Goal: Task Accomplishment & Management: Complete application form

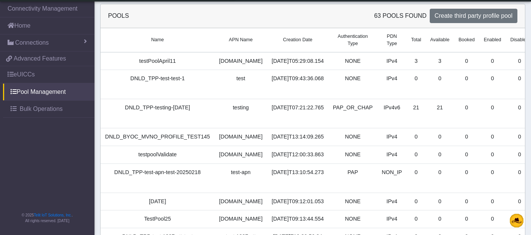
scroll to position [126, 0]
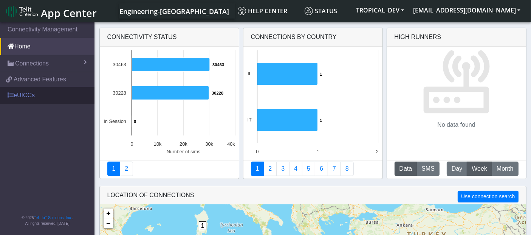
click at [25, 97] on link "eUICCs" at bounding box center [47, 95] width 94 height 17
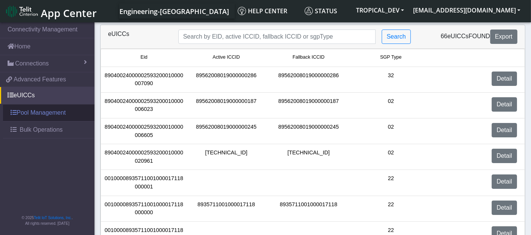
click at [34, 111] on link "Pool Management" at bounding box center [48, 112] width 91 height 17
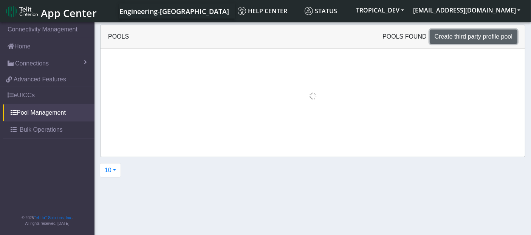
click at [469, 34] on span "Create third party profile pool" at bounding box center [474, 36] width 78 height 6
select select "IPv4"
select select "NONE"
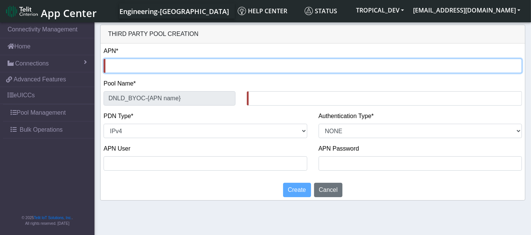
click at [128, 63] on input "text" at bounding box center [313, 66] width 418 height 14
type input "n"
type input "DNLD_BYOC-n-"
type input "ne"
type input "DNLD_BYOC-ne-"
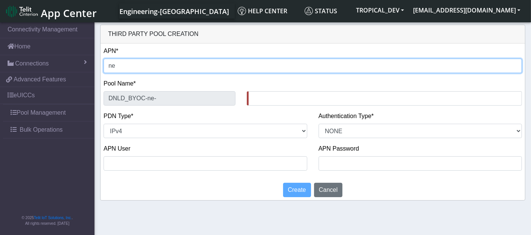
type input "n"
type input "DNLD_BYOC-n-"
type input "nx"
type input "DNLD_BYOC-nx-"
type input "nxt"
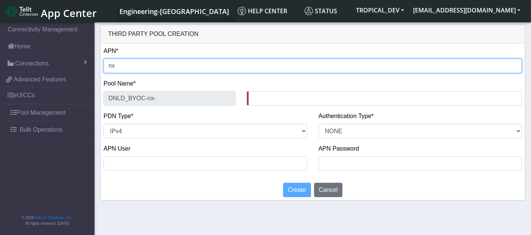
type input "DNLD_BYOC-nxt-"
type input "nxt1"
type input "DNLD_BYOC-nxt1-"
type input "nxt12"
type input "DNLD_BYOC-nxt12-"
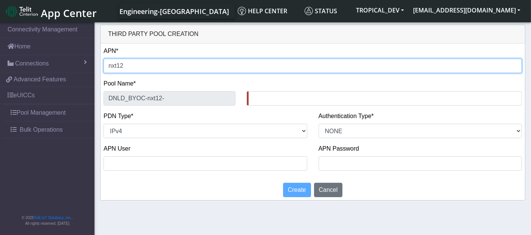
type input "nxt12."
type input "DNLD_BYOC-nxt12.-"
type input "nxt12.n"
type input "DNLD_BYOC-nxt12.n-"
type input "nxt12.nx"
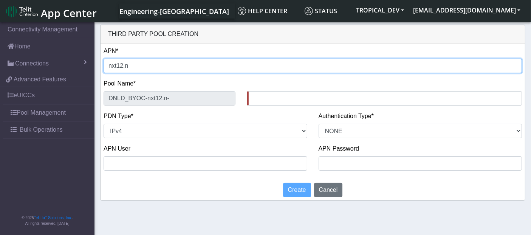
type input "DNLD_BYOC-nxt12.nx-"
type input "nxt12.nxt"
type input "DNLD_BYOC-nxt12.nxt-"
type input "nxt12.nxt"
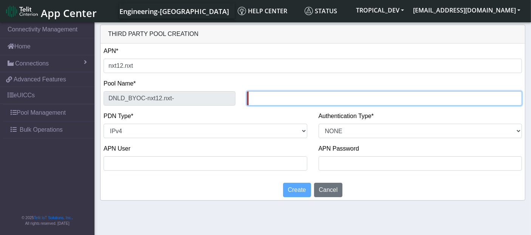
click at [264, 96] on input "text" at bounding box center [384, 98] width 275 height 14
type input "Tes11Sep"
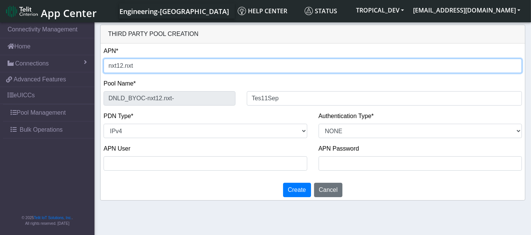
drag, startPoint x: 118, startPoint y: 65, endPoint x: 149, endPoint y: 62, distance: 31.2
click at [149, 62] on input "nxt12.nxt" at bounding box center [313, 66] width 418 height 14
type input "nxt1"
type input "DNLD_BYOC-nxt1-"
type input "nxt"
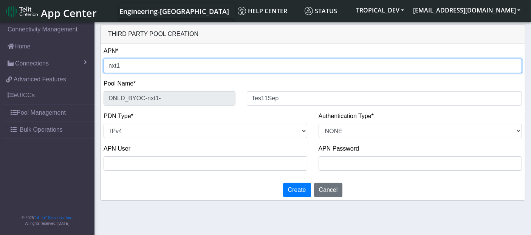
type input "DNLD_BYOC-nxt-"
type input "nxt1"
type input "DNLD_BYOC-nxt1-"
type input "nxt12"
type input "DNLD_BYOC-nxt12-"
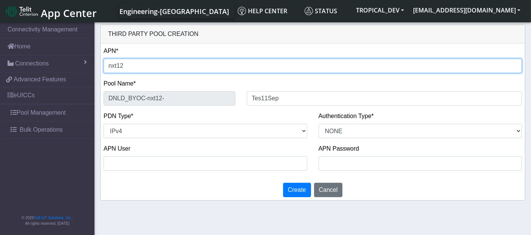
type input "nxt12."
type input "DNLD_BYOC-nxt12.-"
type input "nxt12.n"
type input "DNLD_BYOC-nxt12.n-"
type input "[DOMAIN_NAME]"
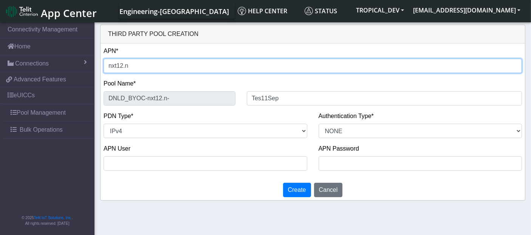
type input "DNLD_BYOC-nxt12.ne-"
type input "[DOMAIN_NAME]"
type input "DNLD_BYOC-nxt12.net-"
drag, startPoint x: 115, startPoint y: 66, endPoint x: 145, endPoint y: 66, distance: 29.5
click at [145, 66] on input "[DOMAIN_NAME]" at bounding box center [313, 66] width 418 height 14
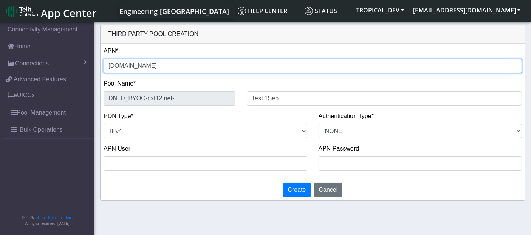
type input "nxt"
type input "DNLD_BYOC-nxt-"
drag, startPoint x: 108, startPoint y: 67, endPoint x: 139, endPoint y: 68, distance: 31.0
click at [139, 68] on input "nxt" at bounding box center [313, 66] width 418 height 14
type input "n"
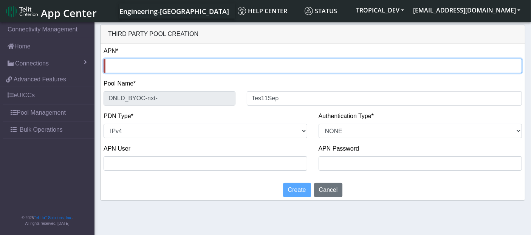
type input "DNLD_BYOC-n-"
type input "nx"
type input "DNLD_BYOC-nx-"
type input "nxt"
type input "DNLD_BYOC-nxt-"
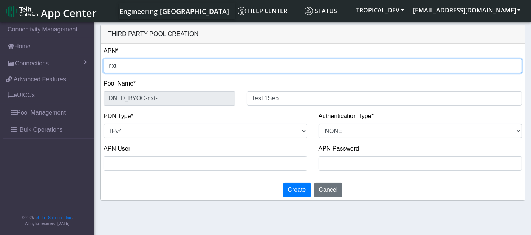
type input "nxt1"
type input "DNLD_BYOC-nxt1-"
type input "nxt12"
type input "DNLD_BYOC-nxt12-"
type input "nxt12."
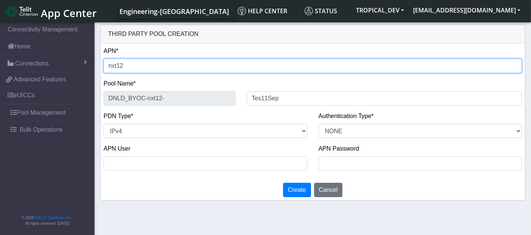
type input "DNLD_BYOC-nxt12.-"
type input "nxt12.n"
type input "DNLD_BYOC-nxt12.n-"
type input "[DOMAIN_NAME]"
type input "DNLD_BYOC-nxt12.ne-"
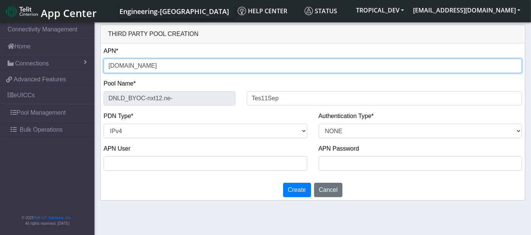
type input "[DOMAIN_NAME]"
type input "DNLD_BYOC-nxt12.net-"
drag, startPoint x: 111, startPoint y: 66, endPoint x: 148, endPoint y: 65, distance: 36.7
click at [148, 65] on input "[DOMAIN_NAME]" at bounding box center [313, 66] width 418 height 14
type input "n"
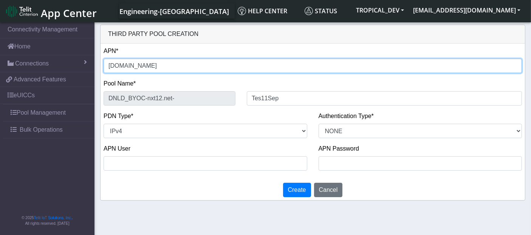
type input "DNLD_BYOC-n-"
type input "[DOMAIN_NAME]"
type input "DNLD_BYOC-nxt12.net-"
click at [149, 68] on input "[DOMAIN_NAME]" at bounding box center [313, 66] width 418 height 14
drag, startPoint x: 108, startPoint y: 64, endPoint x: 138, endPoint y: 62, distance: 29.6
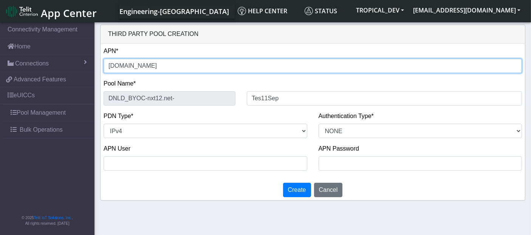
click at [138, 62] on input "[DOMAIN_NAME]" at bounding box center [313, 66] width 418 height 14
type input "n"
type input "DNLD_BYOC-n-"
type input "ns"
type input "DNLD_BYOC-ns-"
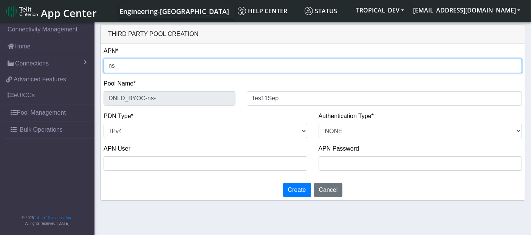
type input "n"
type input "DNLD_BYOC-n-"
type input "nx"
type input "DNLD_BYOC-nx-"
type input "nxt"
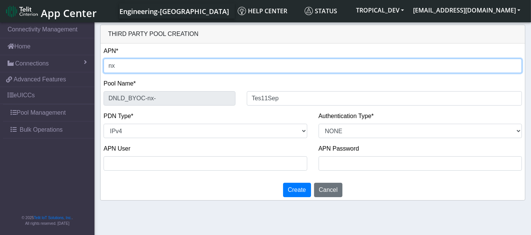
type input "DNLD_BYOC-nxt-"
type input "nxt1"
type input "DNLD_BYOC-nxt1-"
type input "nxt12"
type input "DNLD_BYOC-nxt12-"
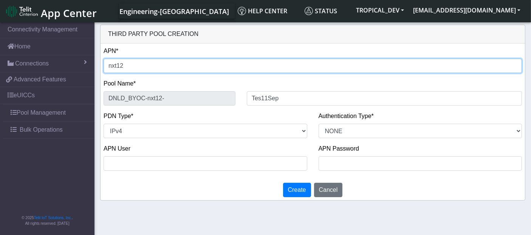
type input "nxt12."
type input "DNLD_BYOC-nxt12.-"
type input "nxt12.n"
type input "DNLD_BYOC-nxt12.n-"
type input "[DOMAIN_NAME]"
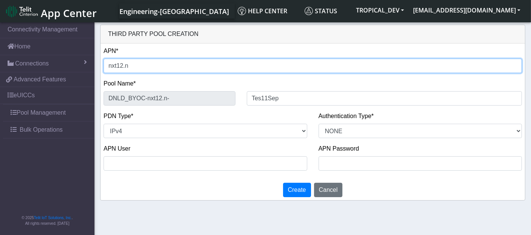
type input "DNLD_BYOC-nxt12.ne-"
type input "[DOMAIN_NAME]"
type input "DNLD_BYOC-nxt12.net-"
drag, startPoint x: 114, startPoint y: 65, endPoint x: 135, endPoint y: 67, distance: 20.9
click at [135, 67] on input "[DOMAIN_NAME]" at bounding box center [313, 66] width 418 height 14
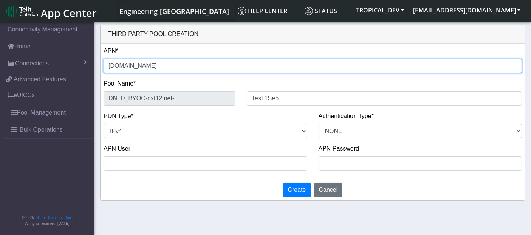
type input "nx"
type input "DNLD_BYOC-nx-"
type input "nx"
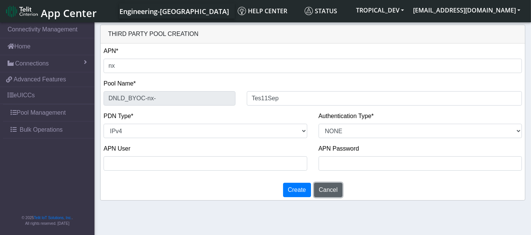
click at [335, 187] on button "Cancel" at bounding box center [328, 190] width 29 height 14
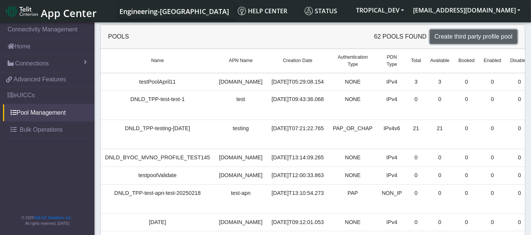
click at [458, 37] on span "Create third party profile pool" at bounding box center [474, 36] width 78 height 6
select select "IPv4"
select select "NONE"
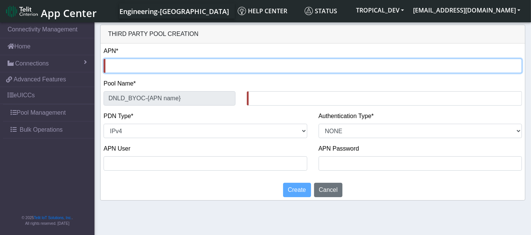
click at [124, 65] on input "text" at bounding box center [313, 66] width 418 height 14
type input "n"
type input "DNLD_BYOC-n-"
type input "nx"
type input "DNLD_BYOC-nx-"
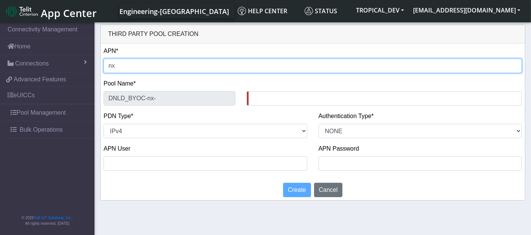
type input "nxt"
type input "DNLD_BYOC-nxt-"
type input "nxt1"
type input "DNLD_BYOC-nxt1-"
type input "nxt12"
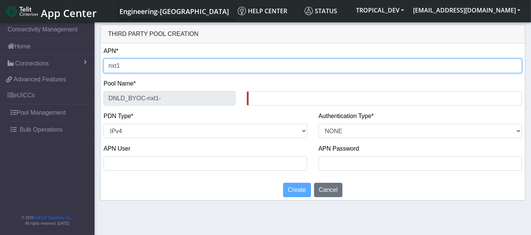
type input "DNLD_BYOC-nxt12-"
type input "nxt12."
type input "DNLD_BYOC-nxt12.-"
type input "nxt12.n"
type input "DNLD_BYOC-nxt12.n-"
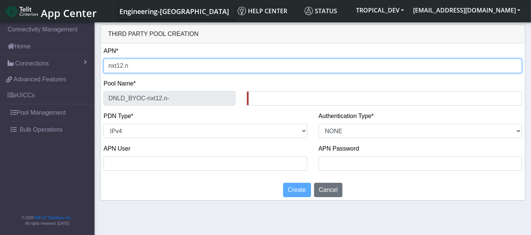
type input "[DOMAIN_NAME]"
type input "DNLD_BYOC-nxt12.ne-"
type input "[DOMAIN_NAME]"
type input "DNLD_BYOC-nxt12.net-"
type input "[DOMAIN_NAME]"
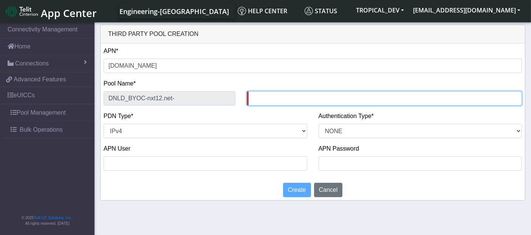
click at [274, 97] on input "text" at bounding box center [384, 98] width 275 height 14
type input "Test10Sep"
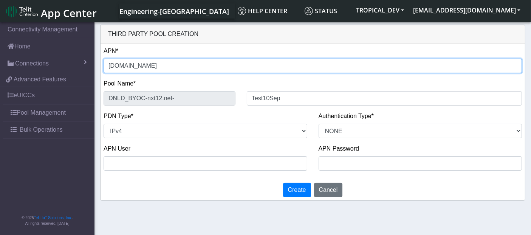
drag, startPoint x: 111, startPoint y: 66, endPoint x: 133, endPoint y: 67, distance: 21.9
click at [133, 67] on input "[DOMAIN_NAME]" at bounding box center [313, 66] width 418 height 14
type input "n"
type input "DNLD_BYOC-n-"
type input "nx"
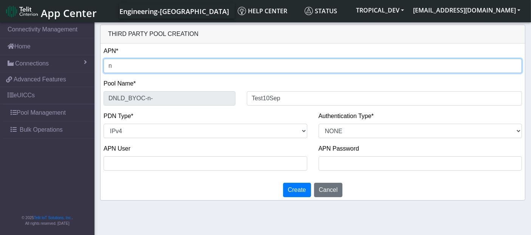
type input "DNLD_BYOC-nx-"
type input "nxt"
type input "DNLD_BYOC-nxt-"
type input "nxt1"
type input "DNLD_BYOC-nxt1-"
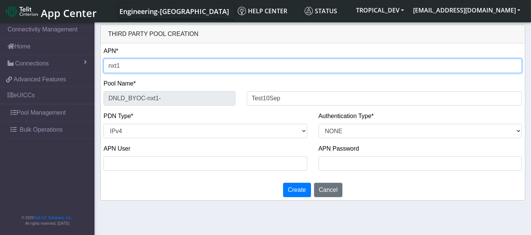
type input "nxt12"
type input "DNLD_BYOC-nxt12-"
type input "nxt12."
type input "DNLD_BYOC-nxt12.-"
type input "nxt12.n"
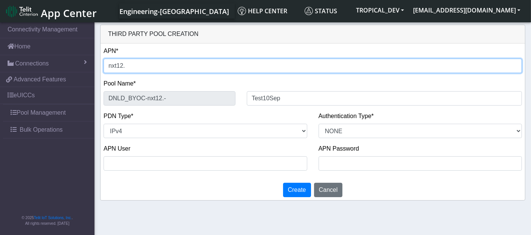
type input "DNLD_BYOC-nxt12.n-"
type input "[DOMAIN_NAME]"
type input "DNLD_BYOC-nxt12.ne-"
type input "[DOMAIN_NAME]"
type input "DNLD_BYOC-nxt12.net-"
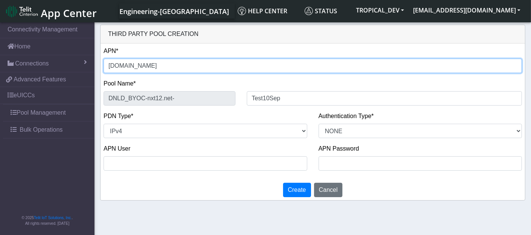
drag, startPoint x: 147, startPoint y: 65, endPoint x: 103, endPoint y: 63, distance: 43.9
click at [104, 63] on input "[DOMAIN_NAME]" at bounding box center [313, 66] width 418 height 14
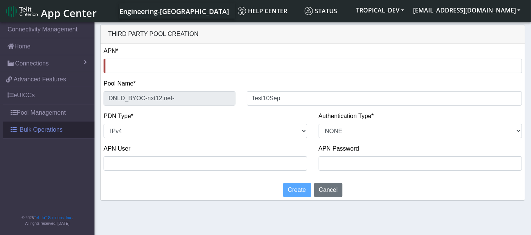
click at [36, 125] on span "Bulk Operations" at bounding box center [41, 129] width 43 height 9
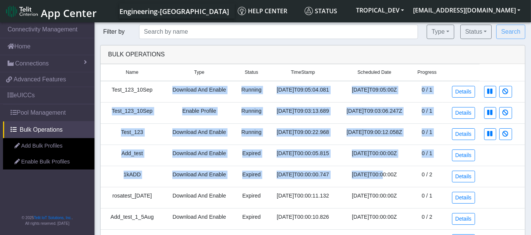
drag, startPoint x: 169, startPoint y: 88, endPoint x: 368, endPoint y: 170, distance: 215.0
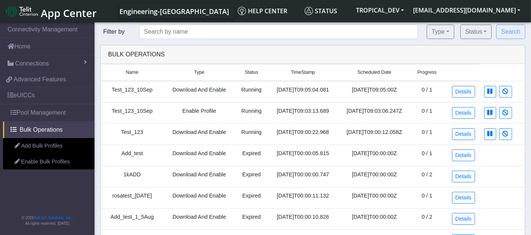
click at [142, 91] on td "Test_123_10Sep" at bounding box center [132, 92] width 63 height 22
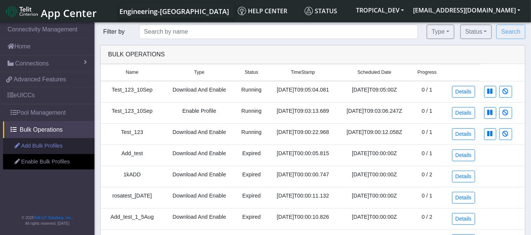
click at [48, 147] on link "Add Bulk Profiles" at bounding box center [48, 146] width 91 height 16
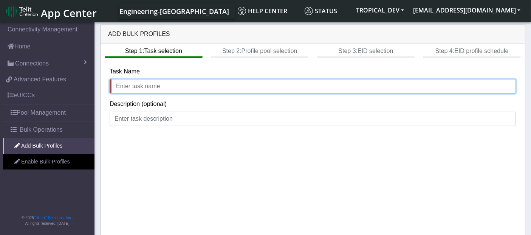
click at [132, 84] on input "text" at bounding box center [313, 86] width 406 height 14
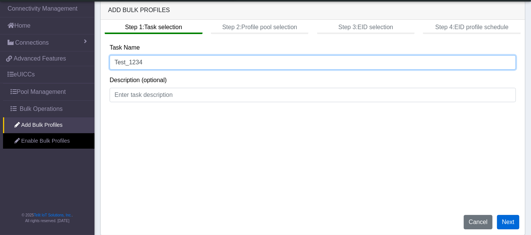
type input "Test_1234"
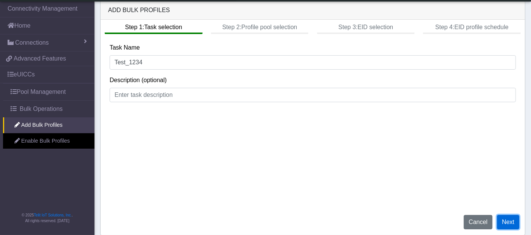
click at [511, 222] on button "Next" at bounding box center [508, 222] width 22 height 14
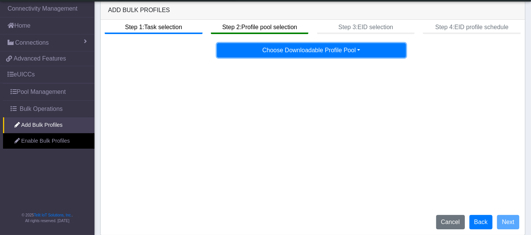
click at [292, 45] on button "Choose Downloadable Profile Pool" at bounding box center [311, 50] width 189 height 14
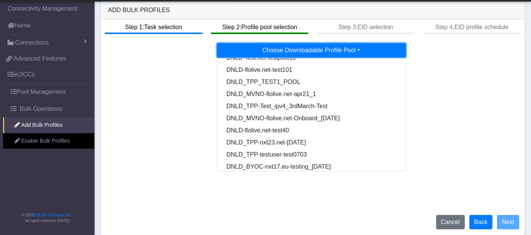
scroll to position [642, 0]
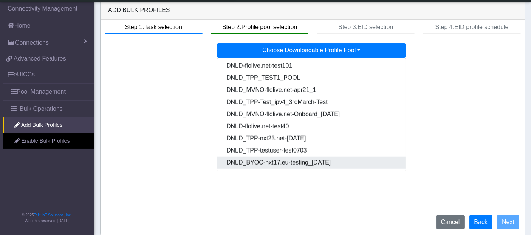
click at [276, 158] on Poolff567011-3b63-4425-b888-36b500c8a234-dropdown "DNLD_BYOC-nxt17.eu-testing_[DATE]" at bounding box center [311, 162] width 189 height 12
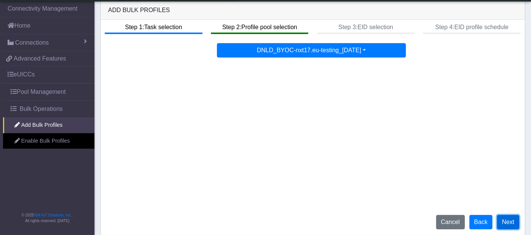
click at [504, 222] on button "Next" at bounding box center [508, 222] width 22 height 14
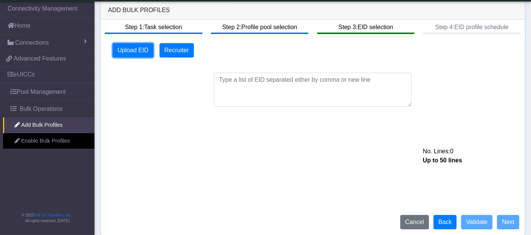
click at [139, 52] on button "Upload EID" at bounding box center [133, 50] width 41 height 14
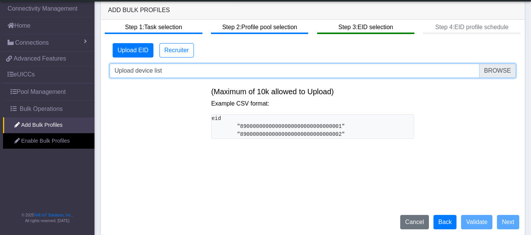
click at [498, 73] on input "Upload device list" at bounding box center [313, 70] width 406 height 14
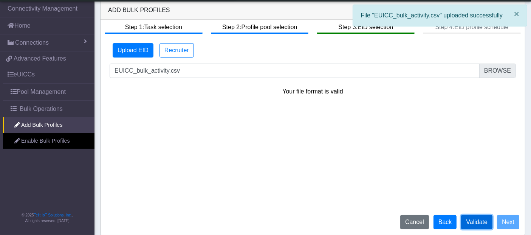
click at [481, 224] on button "Validate" at bounding box center [476, 222] width 31 height 14
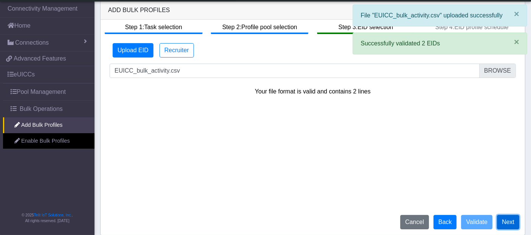
click at [511, 222] on button "Next" at bounding box center [508, 222] width 22 height 14
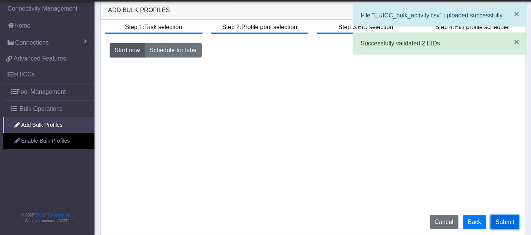
click at [507, 223] on button "Submit" at bounding box center [504, 222] width 29 height 14
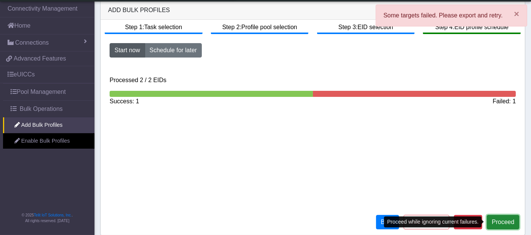
click at [514, 221] on button "Proceed" at bounding box center [503, 222] width 32 height 14
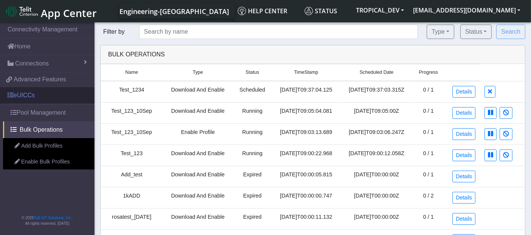
click at [39, 95] on link "eUICCs" at bounding box center [47, 95] width 94 height 17
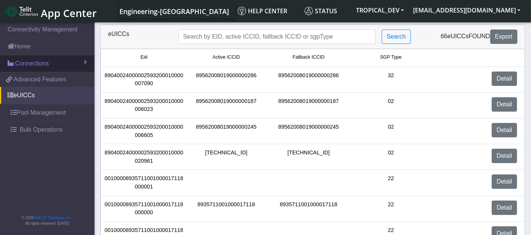
click at [30, 67] on span "Connections" at bounding box center [32, 63] width 34 height 9
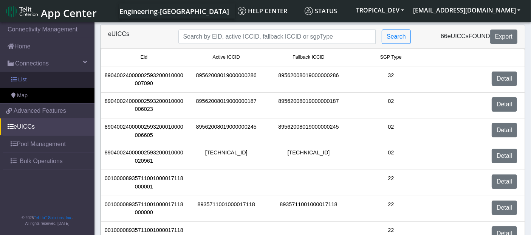
click at [37, 78] on link "List" at bounding box center [47, 80] width 94 height 16
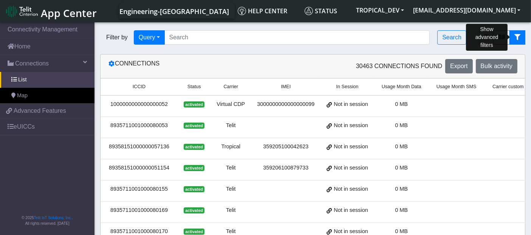
click at [521, 36] on button "fitlers menu" at bounding box center [517, 37] width 16 height 14
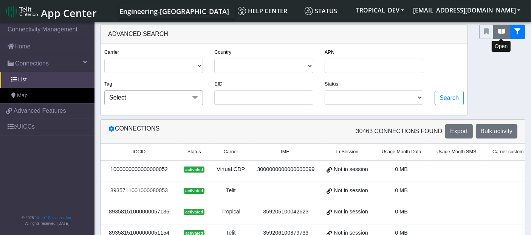
click at [498, 34] on icon "fitlers menu" at bounding box center [501, 31] width 7 height 6
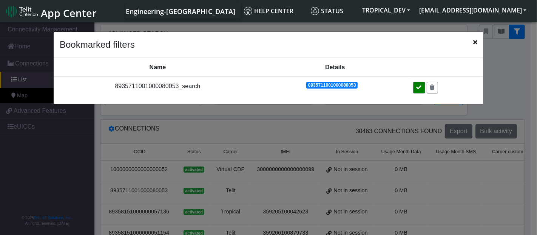
click at [421, 90] on button at bounding box center [419, 88] width 12 height 12
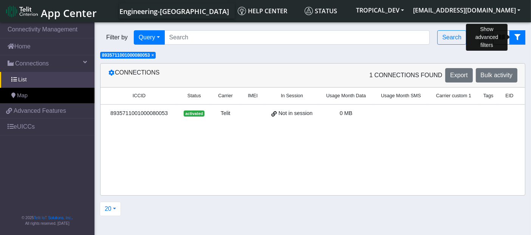
click at [519, 36] on icon "fitlers menu" at bounding box center [517, 37] width 6 height 6
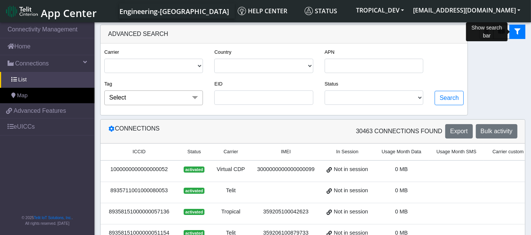
click at [139, 100] on span "Select" at bounding box center [153, 97] width 99 height 14
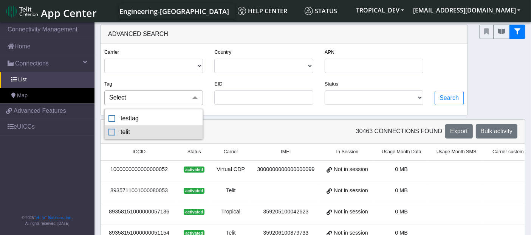
click at [111, 130] on div "telit" at bounding box center [153, 131] width 90 height 9
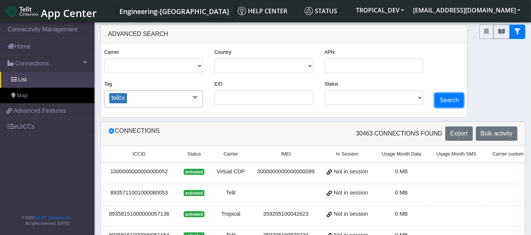
click at [458, 106] on button "Search" at bounding box center [449, 100] width 29 height 14
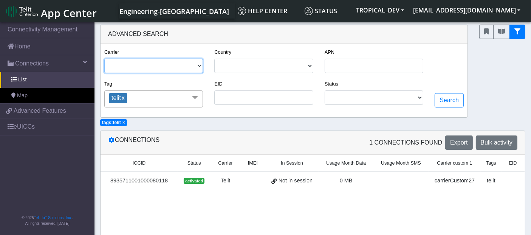
click at [195, 65] on select "TELIT VIRTUAL CDP VIRTUAL TROPICAL" at bounding box center [153, 66] width 99 height 14
select select "telit"
click at [104, 59] on select "TELIT VIRTUAL CDP VIRTUAL TROPICAL" at bounding box center [153, 66] width 99 height 14
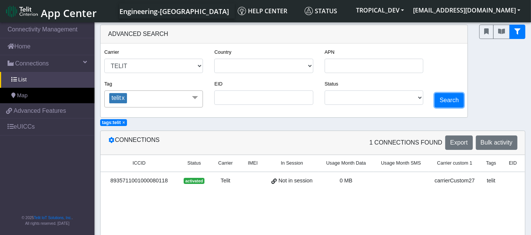
click at [453, 103] on button "Search" at bounding box center [449, 100] width 29 height 14
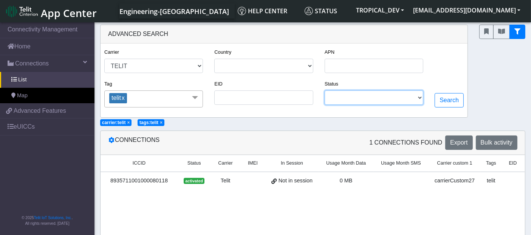
click at [411, 102] on select "ACTIVATED DEACTIVATED READY UNKNOWN BLOCKED TERMINATED" at bounding box center [374, 97] width 99 height 14
click at [326, 91] on select "ACTIVATED DEACTIVATED READY UNKNOWN BLOCKED TERMINATED" at bounding box center [374, 97] width 99 height 14
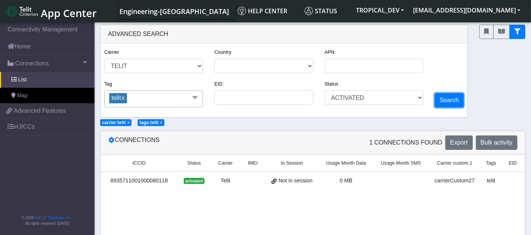
click at [444, 100] on button "Search" at bounding box center [449, 100] width 29 height 14
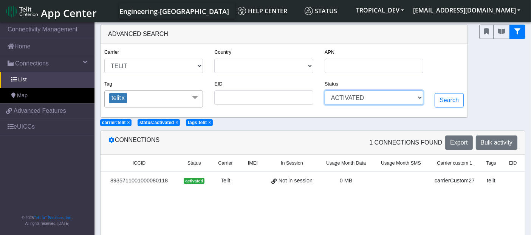
click at [348, 102] on select "ACTIVATED DEACTIVATED READY UNKNOWN BLOCKED TERMINATED" at bounding box center [374, 97] width 99 height 14
click at [326, 91] on select "ACTIVATED DEACTIVATED READY UNKNOWN BLOCKED TERMINATED" at bounding box center [374, 97] width 99 height 14
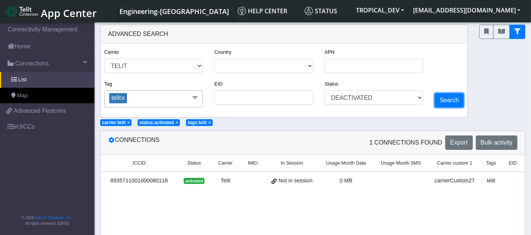
click at [450, 103] on button "Search" at bounding box center [449, 100] width 29 height 14
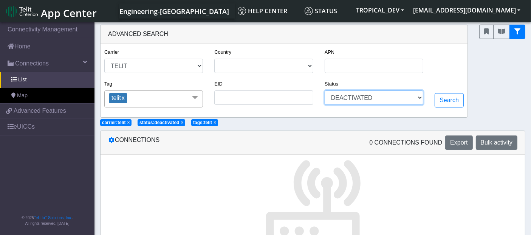
click at [392, 99] on select "ACTIVATED DEACTIVATED READY UNKNOWN BLOCKED TERMINATED" at bounding box center [374, 97] width 99 height 14
select select "activated"
click at [326, 91] on select "ACTIVATED DEACTIVATED READY UNKNOWN BLOCKED TERMINATED" at bounding box center [374, 97] width 99 height 14
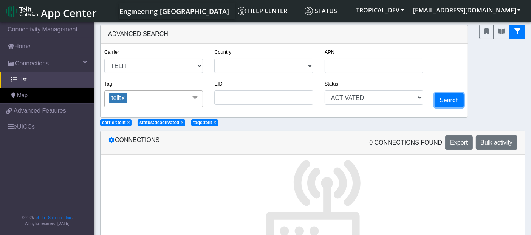
click at [446, 101] on button "Search" at bounding box center [449, 100] width 29 height 14
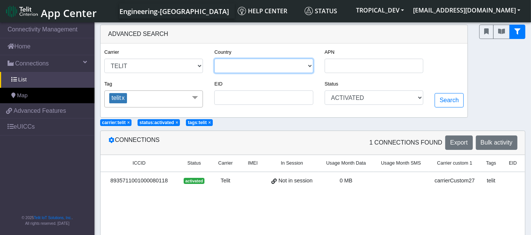
click at [262, 65] on select "ISRAEL [GEOGRAPHIC_DATA]" at bounding box center [263, 66] width 99 height 14
click at [215, 59] on select "ISRAEL [GEOGRAPHIC_DATA]" at bounding box center [263, 66] width 99 height 14
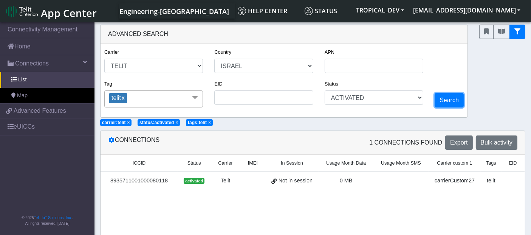
click at [446, 98] on button "Search" at bounding box center [449, 100] width 29 height 14
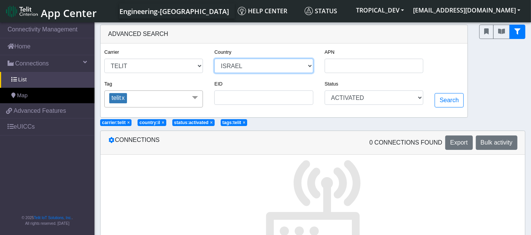
click at [311, 68] on select "ISRAEL [GEOGRAPHIC_DATA]" at bounding box center [263, 66] width 99 height 14
select select "it"
click at [215, 59] on select "ISRAEL [GEOGRAPHIC_DATA]" at bounding box center [263, 66] width 99 height 14
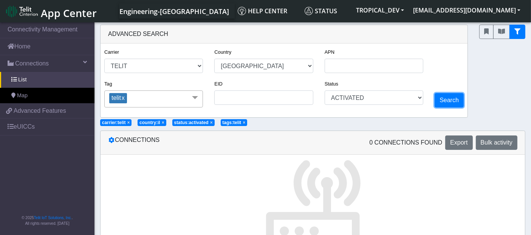
click at [459, 100] on button "Search" at bounding box center [449, 100] width 29 height 14
click at [244, 124] on span "×" at bounding box center [244, 122] width 3 height 5
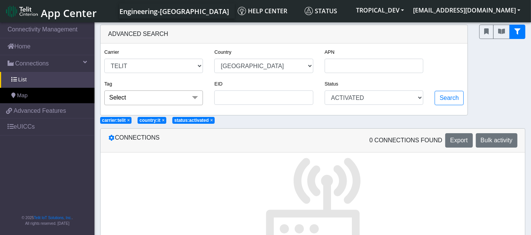
click at [211, 121] on span "×" at bounding box center [211, 120] width 3 height 5
select select
click at [163, 122] on span "×" at bounding box center [163, 120] width 3 height 5
select select
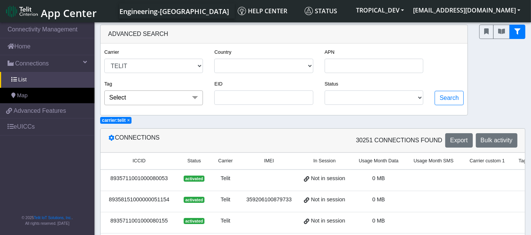
click at [129, 121] on span "×" at bounding box center [128, 120] width 3 height 5
select select
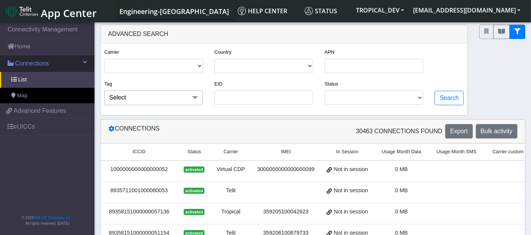
click at [23, 65] on span "Connections" at bounding box center [32, 63] width 34 height 9
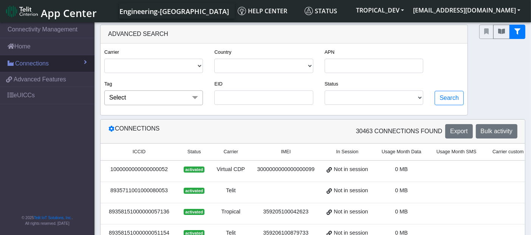
click at [23, 65] on span "Connections" at bounding box center [32, 63] width 34 height 9
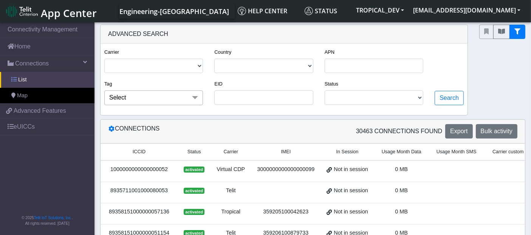
click at [29, 80] on link "List" at bounding box center [47, 80] width 94 height 16
click at [463, 129] on span "Export" at bounding box center [458, 131] width 17 height 6
